Goal: Find specific page/section: Find specific page/section

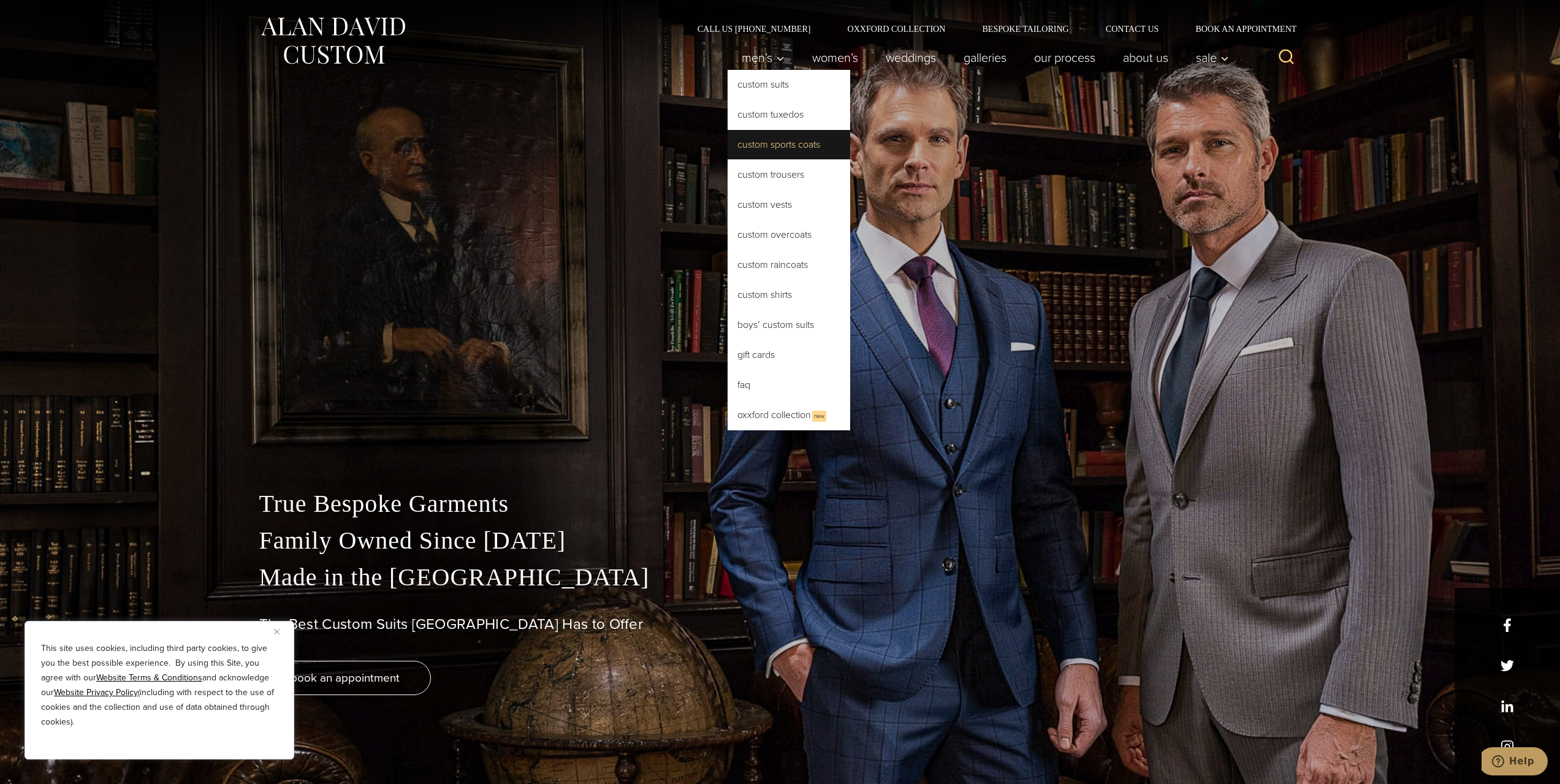
click at [783, 152] on link "Custom Sports Coats" at bounding box center [788, 144] width 123 height 29
